Goal: Use online tool/utility: Utilize a website feature to perform a specific function

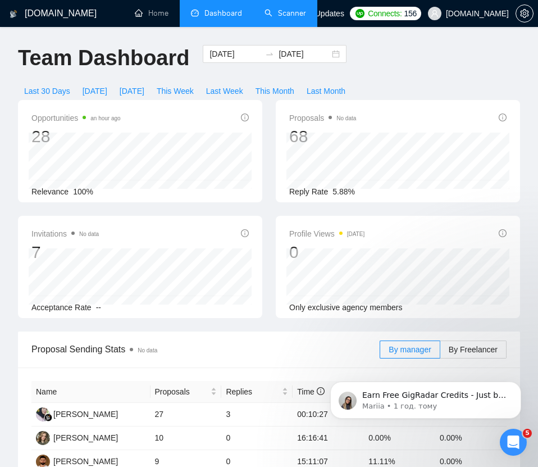
click at [286, 18] on link "Scanner" at bounding box center [285, 13] width 42 height 10
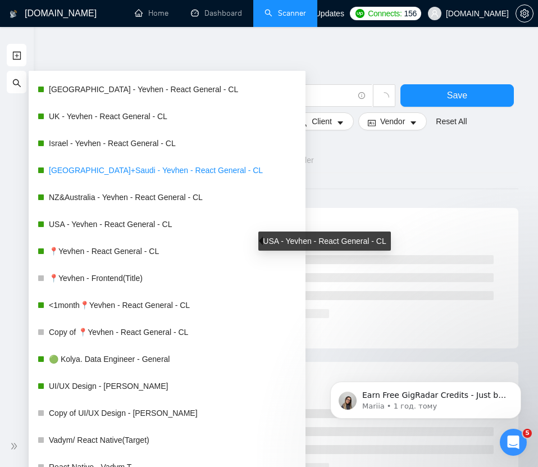
scroll to position [226, 0]
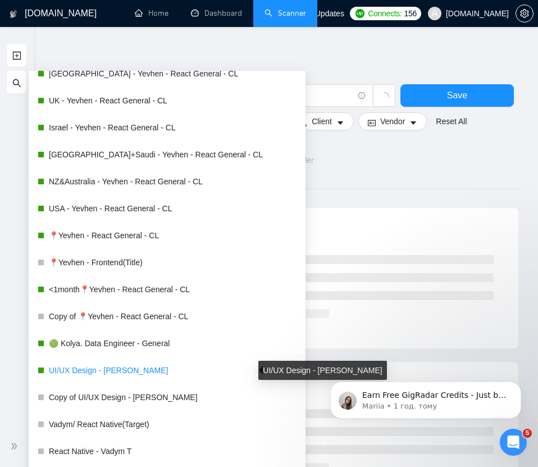
click at [141, 363] on link "UI/UX Design - [PERSON_NAME]" at bounding box center [173, 370] width 248 height 22
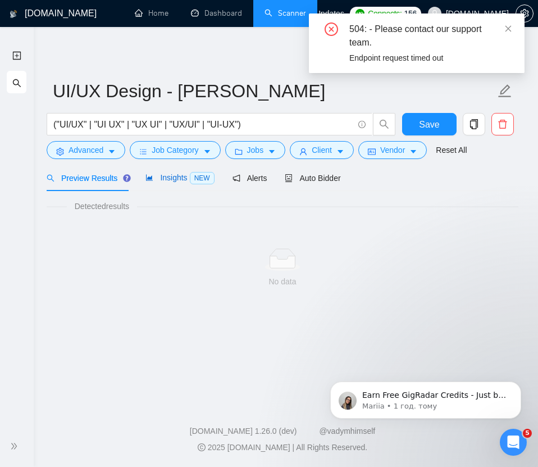
click at [163, 176] on span "Insights NEW" at bounding box center [179, 177] width 69 height 9
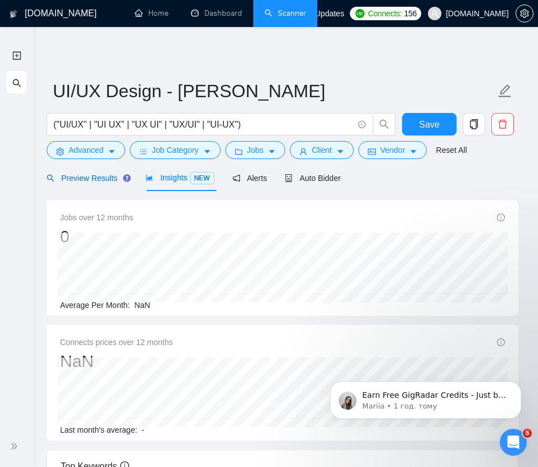
click at [87, 174] on span "Preview Results" at bounding box center [87, 178] width 81 height 9
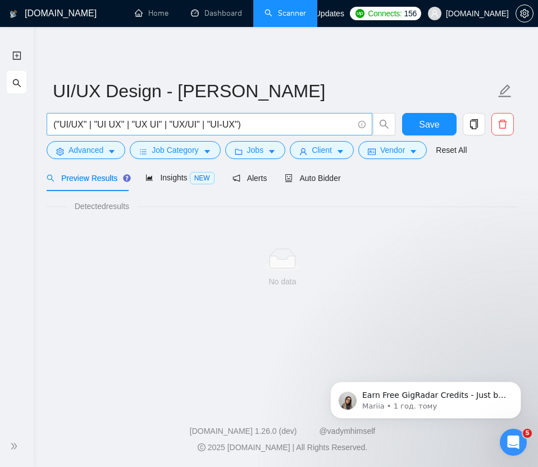
click at [256, 125] on input "("UI/UX" | "UI UX" | "UX UI" | "UX/UI" | "UI-UX")" at bounding box center [203, 124] width 300 height 14
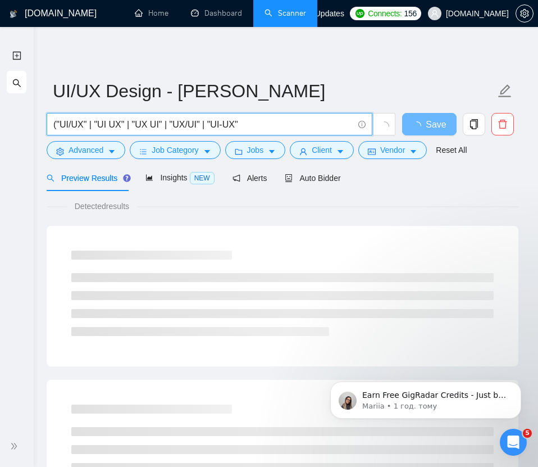
type input "("UI/UX" | "UI UX" | "UX UI" | "UX/UI" | "UI-UX")"
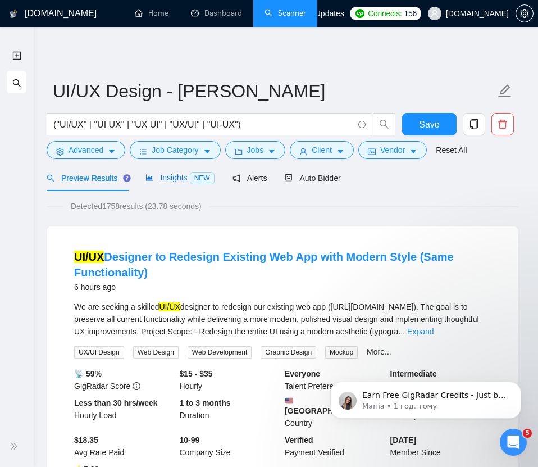
click at [158, 175] on span "Insights NEW" at bounding box center [179, 177] width 69 height 9
